Goal: Check status: Check status

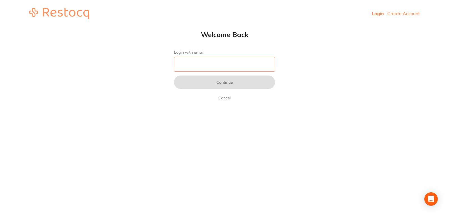
click at [206, 71] on input "Login with email" at bounding box center [224, 64] width 101 height 15
type input "[EMAIL_ADDRESS][DOMAIN_NAME]"
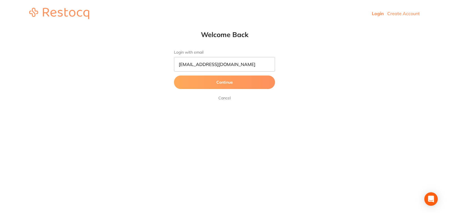
click at [207, 86] on button "Continue" at bounding box center [224, 81] width 101 height 13
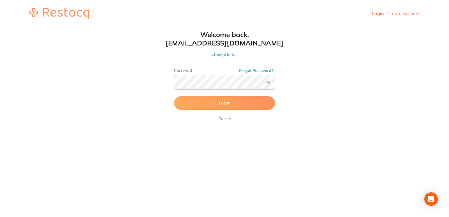
click at [218, 107] on button "Log In" at bounding box center [224, 102] width 101 height 13
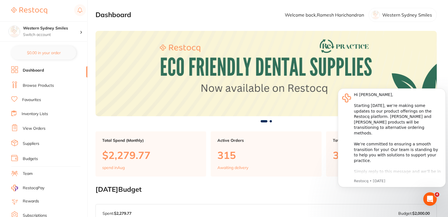
click at [38, 129] on link "View Orders" at bounding box center [34, 129] width 23 height 6
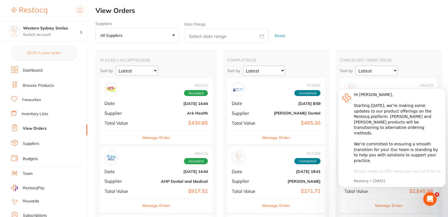
click at [176, 71] on div "Sort by Latest Notification" at bounding box center [156, 71] width 112 height 10
click at [153, 137] on button "Manage Order" at bounding box center [156, 137] width 28 height 13
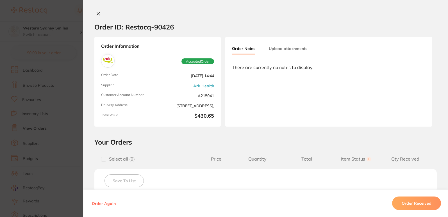
click at [99, 12] on div "Order ID: Restocq- 90426 Order Information Accepted Order Order Date [DATE] 14:…" at bounding box center [265, 108] width 365 height 217
click at [97, 13] on icon at bounding box center [98, 14] width 4 height 4
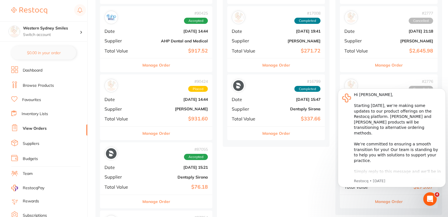
click at [151, 135] on button "Manage Order" at bounding box center [156, 133] width 28 height 13
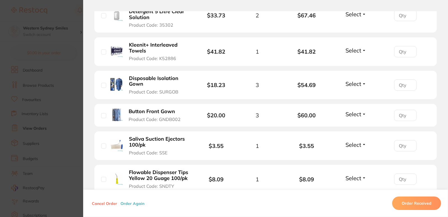
scroll to position [281, 0]
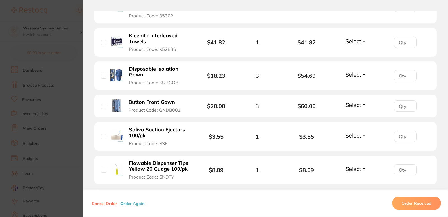
drag, startPoint x: 179, startPoint y: 51, endPoint x: 157, endPoint y: 51, distance: 21.3
click at [157, 51] on button "Kleenit+ Interleaved Towels Product Code: K52886" at bounding box center [159, 43] width 64 height 20
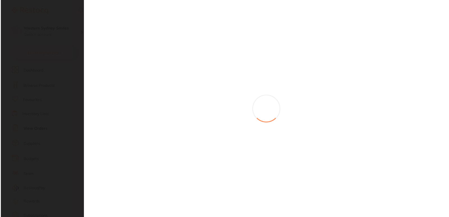
scroll to position [0, 0]
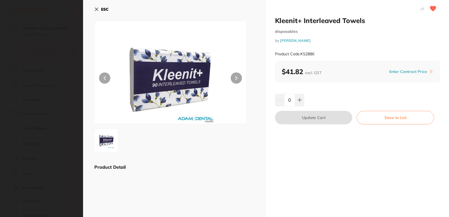
click at [96, 8] on icon at bounding box center [96, 9] width 3 height 3
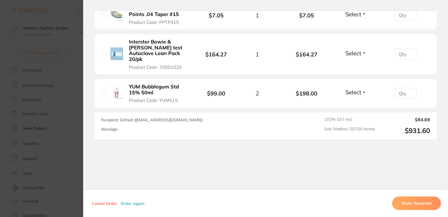
scroll to position [168, 0]
drag, startPoint x: 264, startPoint y: 52, endPoint x: 235, endPoint y: 52, distance: 28.9
click at [214, 43] on li "Interster Bowie & Dick test Autoclave Lean Pack 20/pk Product Code: 33001020 $1…" at bounding box center [265, 54] width 342 height 40
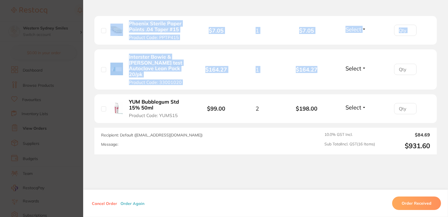
drag, startPoint x: 328, startPoint y: 53, endPoint x: 245, endPoint y: 193, distance: 162.4
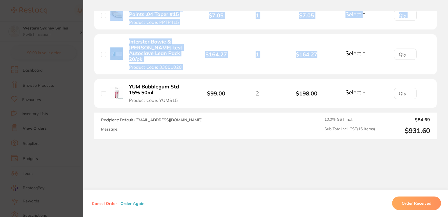
click at [210, 57] on li "Interster Bowie & Dick test Autoclave Lean Pack 20/pk Product Code: 33001020 $1…" at bounding box center [265, 54] width 342 height 40
click at [198, 51] on div "Interster Bowie & Dick test Autoclave Lean Pack 20/pk Product Code: 33001020" at bounding box center [150, 54] width 99 height 31
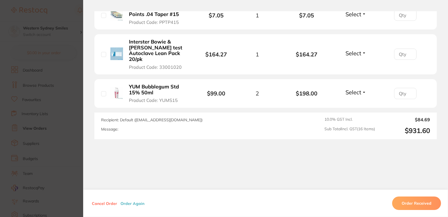
drag, startPoint x: 163, startPoint y: 52, endPoint x: 129, endPoint y: 45, distance: 33.9
click at [129, 45] on b "Interster Bowie & [PERSON_NAME] test Autoclave Lean Pack 20/pk" at bounding box center [159, 50] width 61 height 23
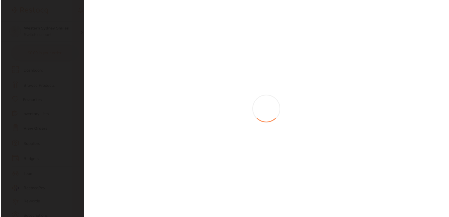
scroll to position [0, 0]
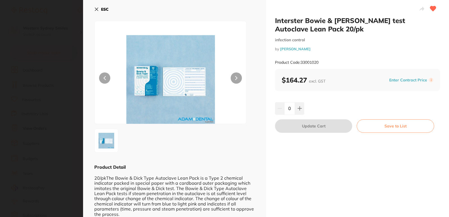
drag, startPoint x: 126, startPoint y: 41, endPoint x: 108, endPoint y: 23, distance: 25.8
click at [152, 50] on section "Interster Bowie & [PERSON_NAME] test Autoclave Lean Pack 20/pk infection contro…" at bounding box center [224, 108] width 449 height 217
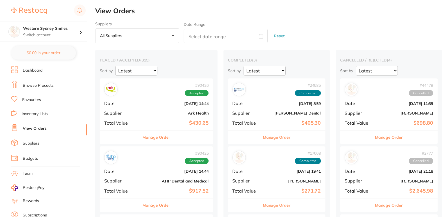
scroll to position [253, 0]
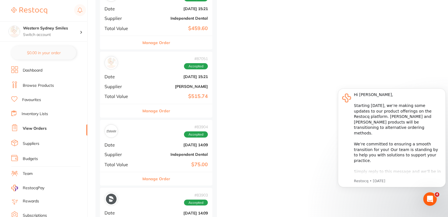
scroll to position [505, 0]
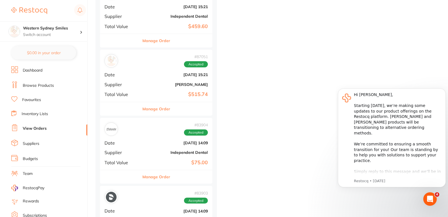
click at [154, 113] on button "Manage Order" at bounding box center [156, 108] width 28 height 13
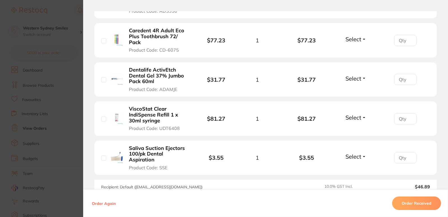
scroll to position [457, 0]
drag, startPoint x: 160, startPoint y: 111, endPoint x: 126, endPoint y: 95, distance: 37.4
click at [127, 106] on button "ViscoStat Clear IndiSpense Refill 1 x 30ml syringe Product Code: UDT6408" at bounding box center [159, 118] width 64 height 25
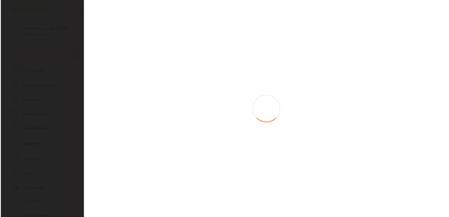
scroll to position [0, 0]
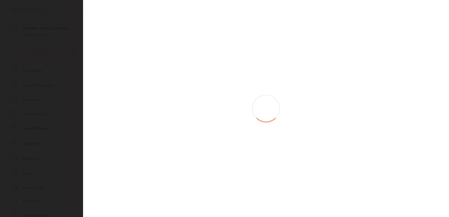
click at [130, 96] on section at bounding box center [224, 108] width 449 height 217
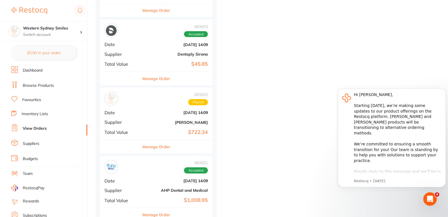
scroll to position [674, 0]
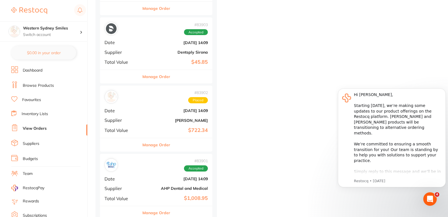
click at [148, 146] on button "Manage Order" at bounding box center [156, 144] width 28 height 13
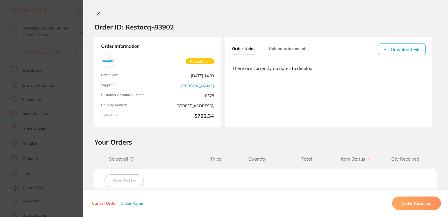
scroll to position [561, 0]
click at [98, 14] on icon at bounding box center [98, 14] width 4 height 4
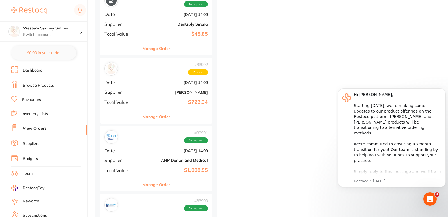
click at [148, 119] on button "Manage Order" at bounding box center [156, 116] width 28 height 13
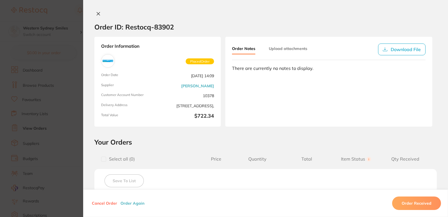
click at [98, 12] on icon at bounding box center [98, 14] width 4 height 4
